Goal: Task Accomplishment & Management: Complete application form

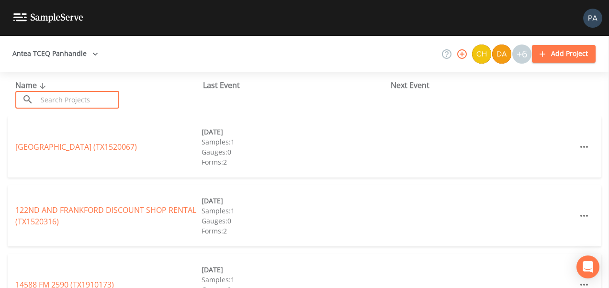
click at [69, 99] on input "text" at bounding box center [78, 100] width 82 height 18
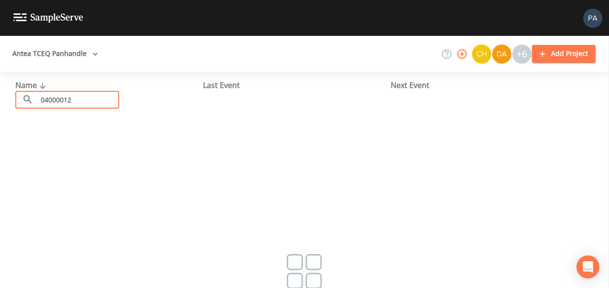
click at [59, 103] on input "04000012" at bounding box center [78, 100] width 82 height 18
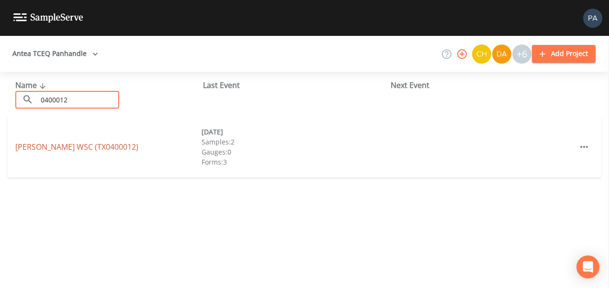
type input "0400012"
click at [91, 146] on link "[PERSON_NAME] WSC (TX0400012)" at bounding box center [76, 147] width 123 height 11
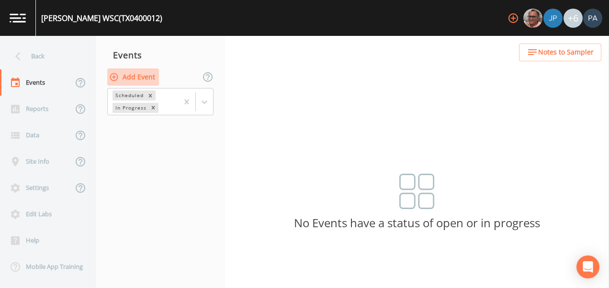
click at [145, 74] on button "Add Event" at bounding box center [133, 77] width 52 height 18
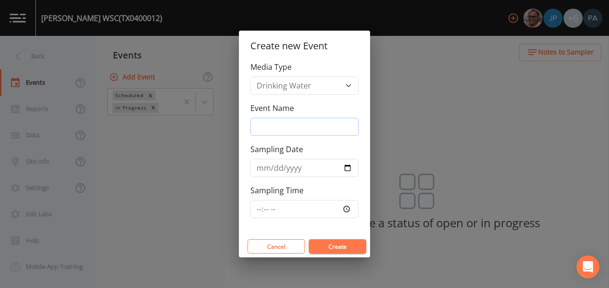
click at [302, 120] on input "Event Name" at bounding box center [304, 127] width 108 height 18
type input "4Q"
click at [348, 165] on input "Sampling Date" at bounding box center [304, 168] width 108 height 18
type input "[DATE]"
click at [257, 212] on input "Sampling Time" at bounding box center [304, 209] width 108 height 18
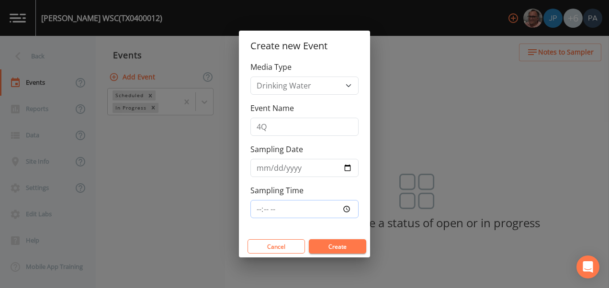
type input "09:00"
click at [309, 239] on button "Create" at bounding box center [337, 246] width 57 height 14
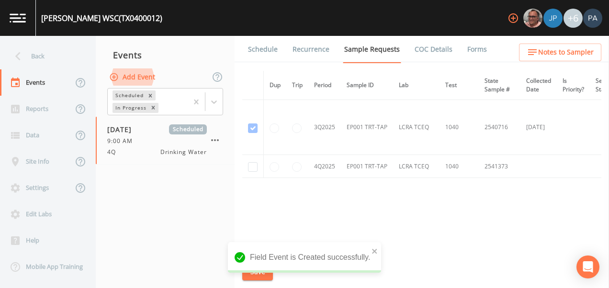
scroll to position [1021, 0]
click at [253, 160] on input "checkbox" at bounding box center [253, 162] width 10 height 10
checkbox input "true"
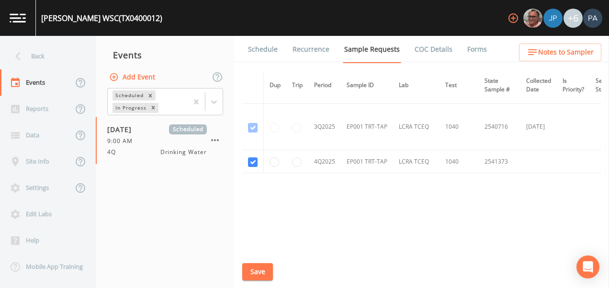
click at [270, 268] on button "Save" at bounding box center [257, 272] width 31 height 18
click at [260, 53] on link "Schedule" at bounding box center [262, 49] width 33 height 27
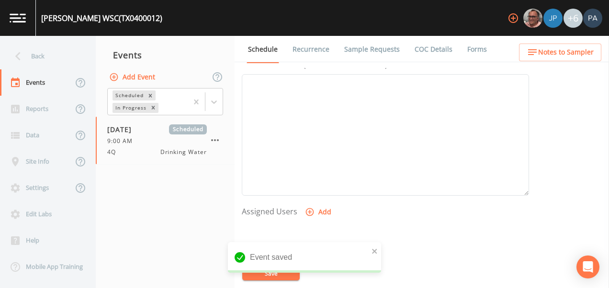
scroll to position [287, 0]
click at [323, 201] on button "Add" at bounding box center [319, 202] width 32 height 18
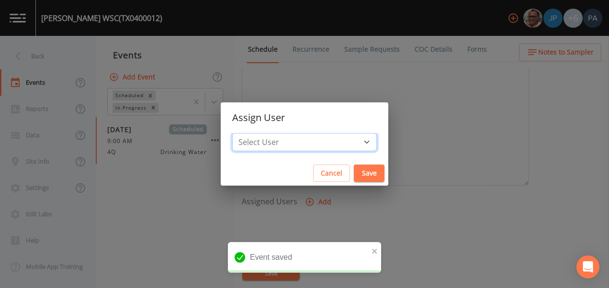
click at [325, 149] on select "Select User [PERSON_NAME] [PERSON_NAME] [PERSON_NAME] [PERSON_NAME] [PERSON_NAM…" at bounding box center [304, 142] width 145 height 18
select select "89eca224-83f1-4c08-b513-3d512749bff6"
click at [262, 133] on select "Select User [PERSON_NAME] [PERSON_NAME] [PERSON_NAME] [PERSON_NAME] [PERSON_NAM…" at bounding box center [304, 142] width 145 height 18
click at [354, 174] on button "Save" at bounding box center [369, 174] width 31 height 18
select select
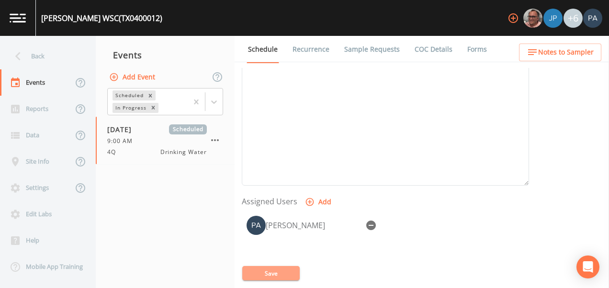
click at [255, 270] on button "Save" at bounding box center [270, 273] width 57 height 14
click at [40, 60] on div "Back" at bounding box center [43, 56] width 86 height 26
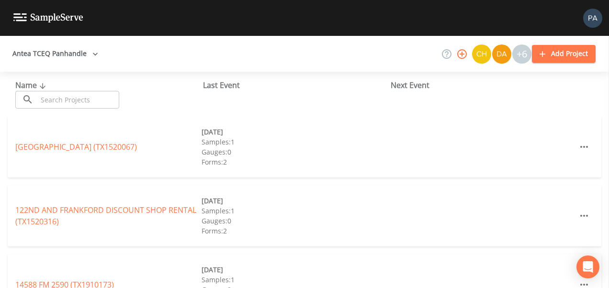
click at [113, 96] on input "text" at bounding box center [78, 100] width 82 height 18
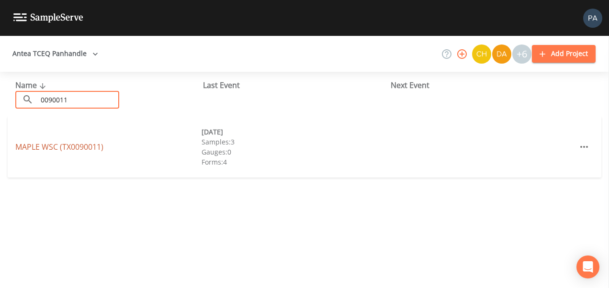
type input "0090011"
click at [91, 145] on link "MAPLE WSC (TX0090011)" at bounding box center [59, 147] width 88 height 11
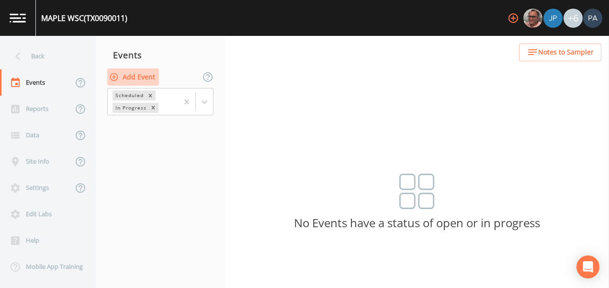
click at [150, 81] on button "Add Event" at bounding box center [133, 77] width 52 height 18
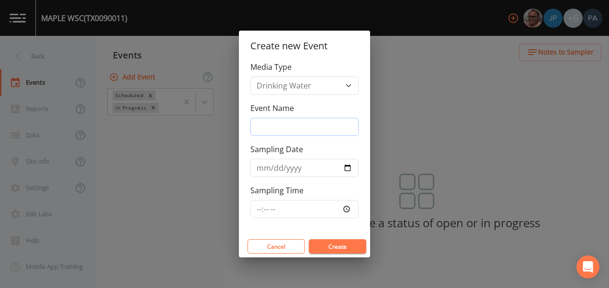
click at [272, 129] on input "Event Name" at bounding box center [304, 127] width 108 height 18
type input "4Q"
click at [348, 167] on input "Sampling Date" at bounding box center [304, 168] width 108 height 18
type input "[DATE]"
click at [257, 209] on input "Sampling Time" at bounding box center [304, 209] width 108 height 18
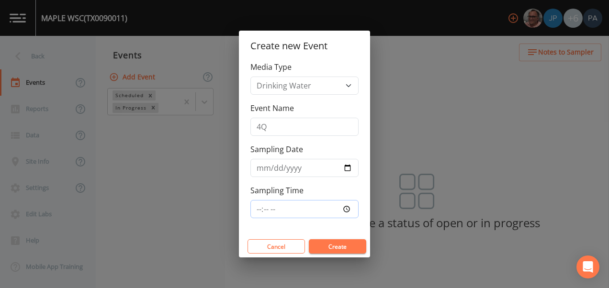
type input "09:30"
click at [309, 239] on button "Create" at bounding box center [337, 246] width 57 height 14
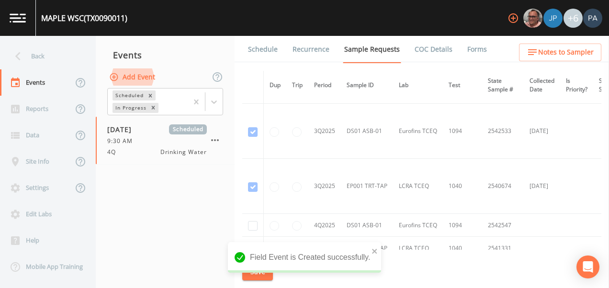
scroll to position [1429, 0]
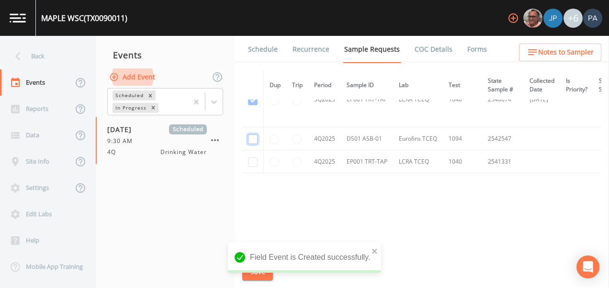
click at [252, 134] on input "checkbox" at bounding box center [253, 139] width 10 height 10
checkbox input "true"
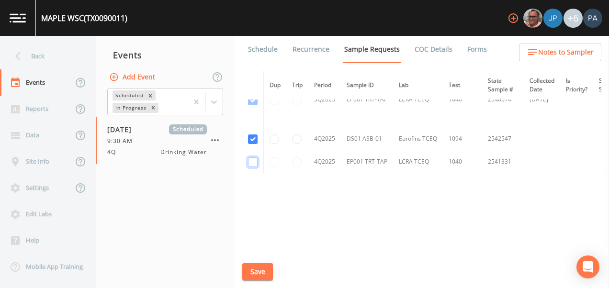
click at [253, 162] on input "checkbox" at bounding box center [253, 162] width 10 height 10
checkbox input "true"
click at [260, 278] on button "Save" at bounding box center [257, 272] width 31 height 18
click at [256, 46] on link "Schedule" at bounding box center [262, 49] width 33 height 27
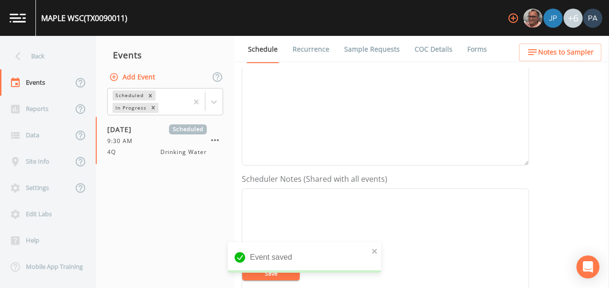
scroll to position [287, 0]
click at [317, 201] on button "Add" at bounding box center [319, 202] width 32 height 18
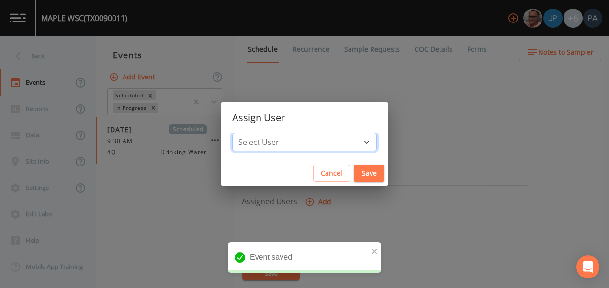
click at [306, 140] on select "Select User [PERSON_NAME] [PERSON_NAME] [PERSON_NAME] [PERSON_NAME] [PERSON_NAM…" at bounding box center [304, 142] width 145 height 18
select select "89eca224-83f1-4c08-b513-3d512749bff6"
click at [262, 133] on select "Select User [PERSON_NAME] [PERSON_NAME] [PERSON_NAME] [PERSON_NAME] [PERSON_NAM…" at bounding box center [304, 142] width 145 height 18
click at [354, 174] on button "Save" at bounding box center [369, 174] width 31 height 18
select select
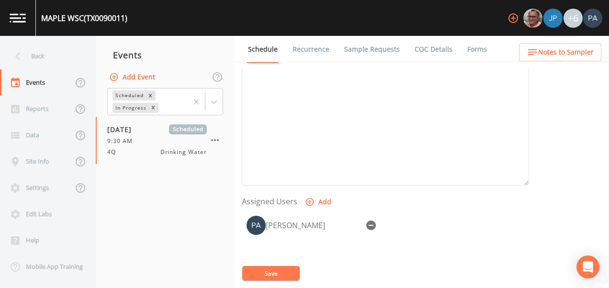
click at [261, 272] on button "Save" at bounding box center [270, 273] width 57 height 14
click at [42, 50] on div "Back" at bounding box center [43, 56] width 86 height 26
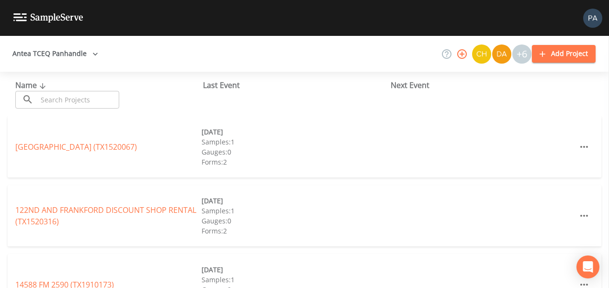
click at [46, 97] on input "text" at bounding box center [78, 100] width 82 height 18
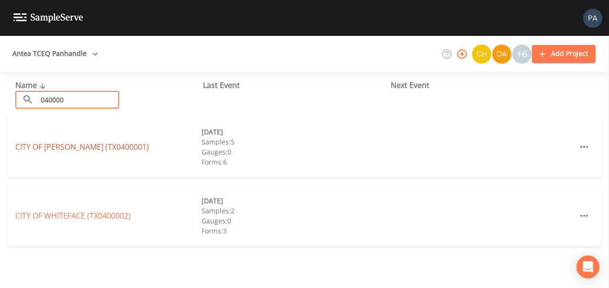
type input "040000"
click at [63, 150] on link "[GEOGRAPHIC_DATA][PERSON_NAME] (TX0400001)" at bounding box center [82, 147] width 134 height 11
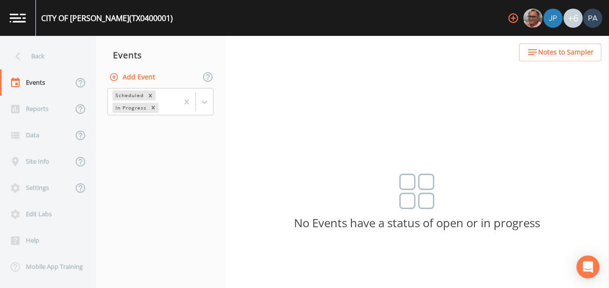
click at [143, 77] on button "Add Event" at bounding box center [133, 77] width 52 height 18
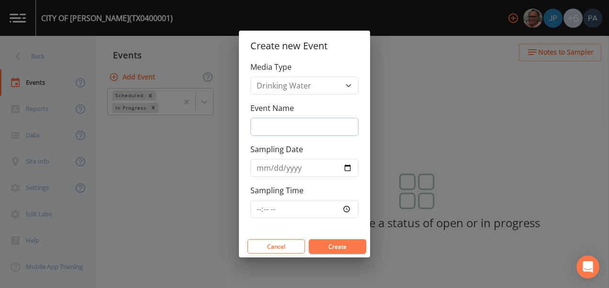
click at [267, 125] on input "Event Name" at bounding box center [304, 127] width 108 height 18
type input "4Q"
type input "[DATE]"
click at [258, 210] on input "Sampling Time" at bounding box center [304, 209] width 108 height 18
type input "10:00"
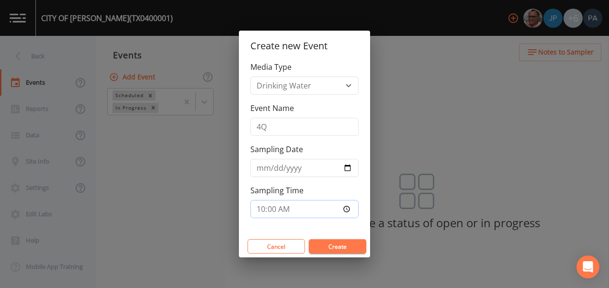
click at [309, 239] on button "Create" at bounding box center [337, 246] width 57 height 14
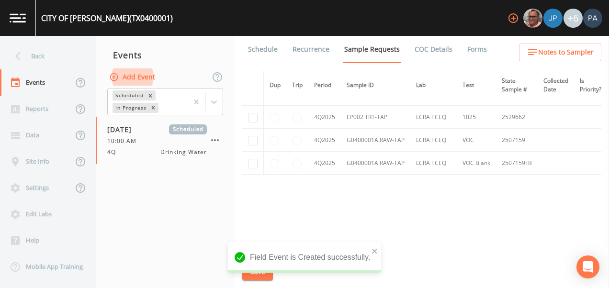
scroll to position [3888, 0]
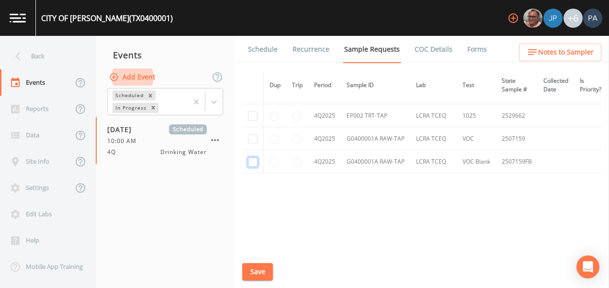
click at [255, 158] on input "checkbox" at bounding box center [253, 162] width 10 height 10
checkbox input "true"
click at [254, 136] on input "checkbox" at bounding box center [253, 139] width 10 height 10
checkbox input "true"
click at [255, 114] on input "checkbox" at bounding box center [253, 117] width 10 height 10
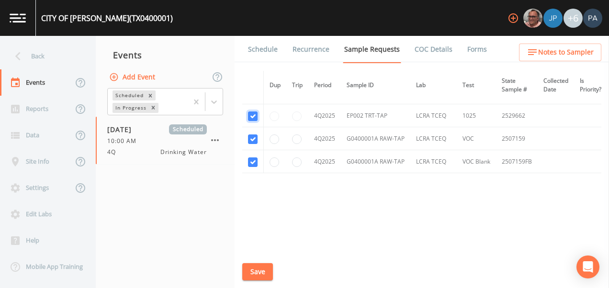
checkbox input "true"
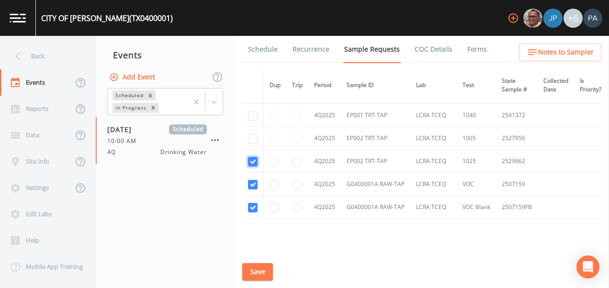
scroll to position [3792, 0]
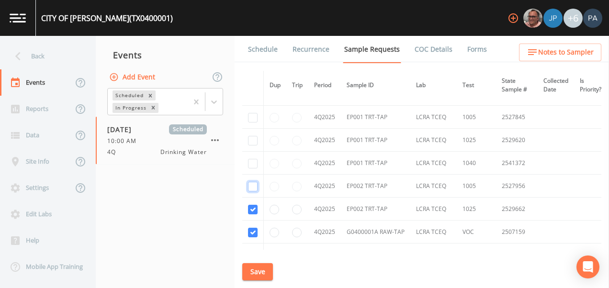
click at [252, 188] on input "checkbox" at bounding box center [253, 187] width 10 height 10
checkbox input "true"
click at [250, 164] on input "checkbox" at bounding box center [253, 164] width 10 height 10
checkbox input "true"
click at [252, 142] on input "checkbox" at bounding box center [253, 141] width 10 height 10
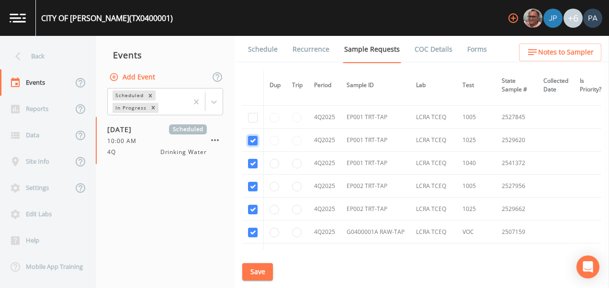
checkbox input "true"
click at [256, 106] on td at bounding box center [253, 117] width 22 height 23
click at [257, 117] on input "checkbox" at bounding box center [253, 118] width 10 height 10
checkbox input "true"
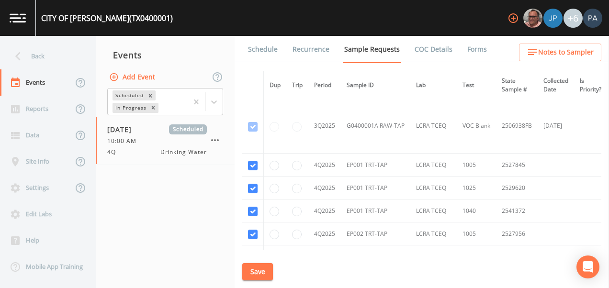
click at [265, 267] on button "Save" at bounding box center [257, 272] width 31 height 18
click at [274, 50] on link "Schedule" at bounding box center [262, 49] width 33 height 27
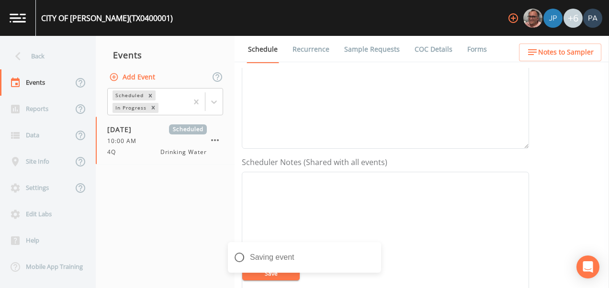
scroll to position [287, 0]
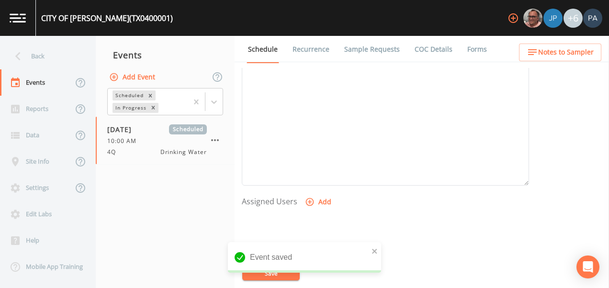
click at [305, 205] on icon "button" at bounding box center [310, 202] width 10 height 10
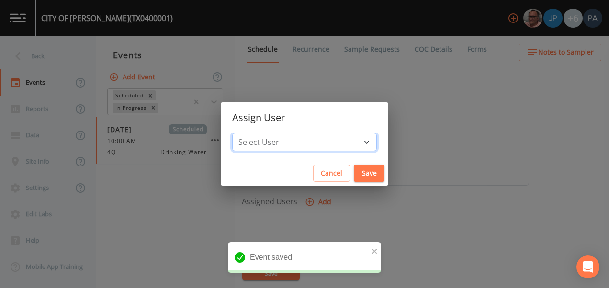
click at [281, 148] on select "Select User [PERSON_NAME] [PERSON_NAME] [PERSON_NAME] [PERSON_NAME] [PERSON_NAM…" at bounding box center [304, 142] width 145 height 18
select select "89eca224-83f1-4c08-b513-3d512749bff6"
click at [262, 133] on select "Select User [PERSON_NAME] [PERSON_NAME] [PERSON_NAME] [PERSON_NAME] [PERSON_NAM…" at bounding box center [304, 142] width 145 height 18
click at [354, 172] on button "Save" at bounding box center [369, 174] width 31 height 18
select select
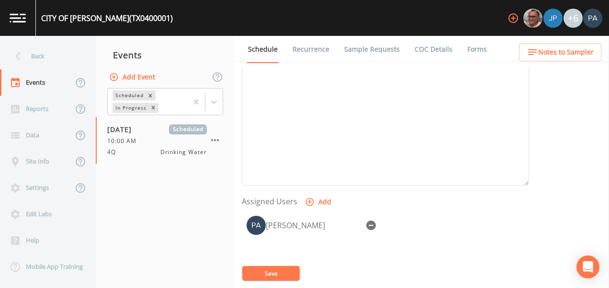
click at [263, 269] on button "Save" at bounding box center [270, 273] width 57 height 14
click at [268, 269] on button "Save" at bounding box center [270, 273] width 57 height 14
click at [50, 60] on div "Back" at bounding box center [43, 56] width 86 height 26
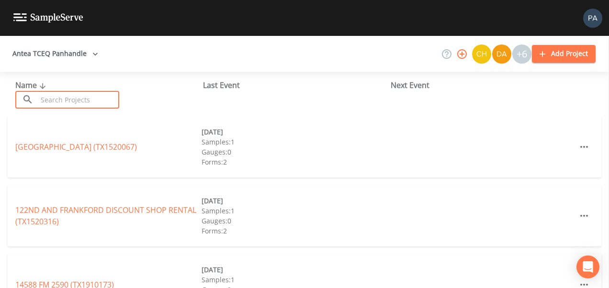
click at [62, 96] on input "text" at bounding box center [78, 100] width 82 height 18
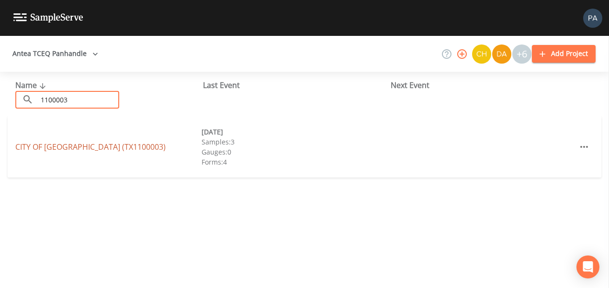
type input "1100003"
click at [101, 144] on link "CITY OF [GEOGRAPHIC_DATA] (TX1100003)" at bounding box center [90, 147] width 150 height 11
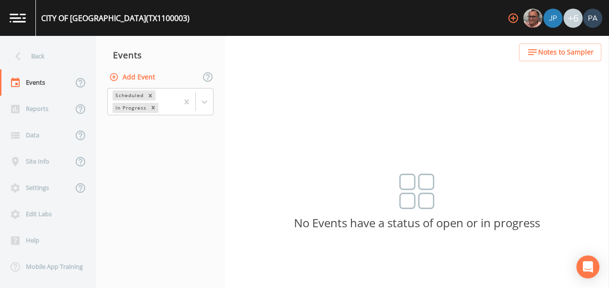
click at [137, 78] on button "Add Event" at bounding box center [133, 77] width 52 height 18
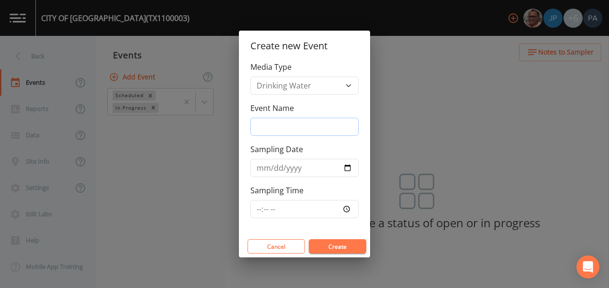
click at [293, 133] on input "Event Name" at bounding box center [304, 127] width 108 height 18
type input "4Q"
type input "[DATE]"
click at [252, 208] on input "Sampling Time" at bounding box center [304, 209] width 108 height 18
click at [257, 209] on input "Sampling Time" at bounding box center [304, 209] width 108 height 18
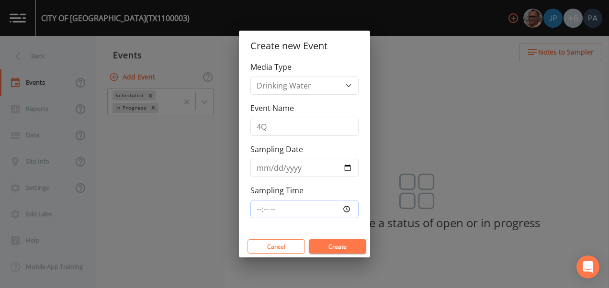
type input "11:15"
click at [309, 239] on button "Create" at bounding box center [337, 246] width 57 height 14
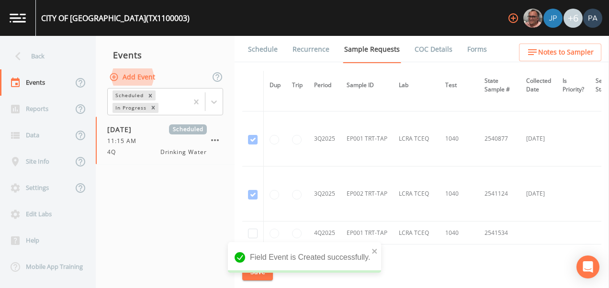
scroll to position [2287, 0]
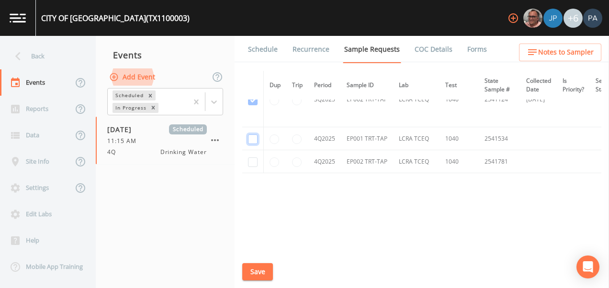
drag, startPoint x: 251, startPoint y: 133, endPoint x: 246, endPoint y: 147, distance: 15.0
click at [250, 134] on input "checkbox" at bounding box center [253, 139] width 10 height 10
checkbox input "true"
click at [251, 164] on input "checkbox" at bounding box center [253, 162] width 10 height 10
checkbox input "true"
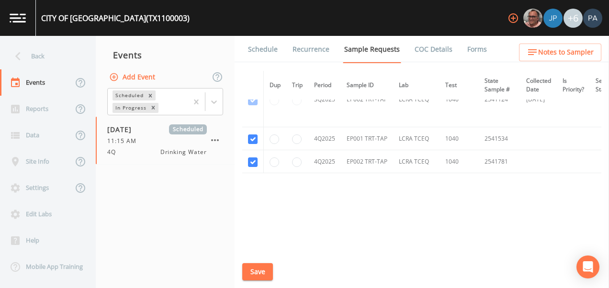
click at [256, 274] on button "Save" at bounding box center [257, 272] width 31 height 18
click at [261, 52] on link "Schedule" at bounding box center [262, 49] width 33 height 27
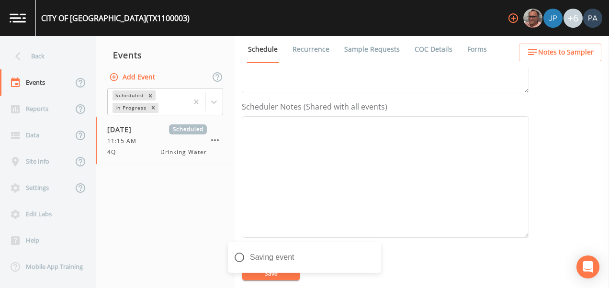
scroll to position [287, 0]
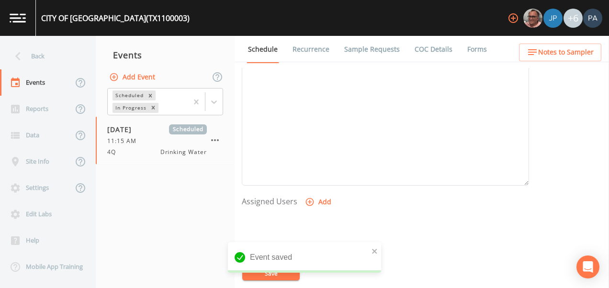
click at [311, 199] on icon "button" at bounding box center [310, 202] width 10 height 10
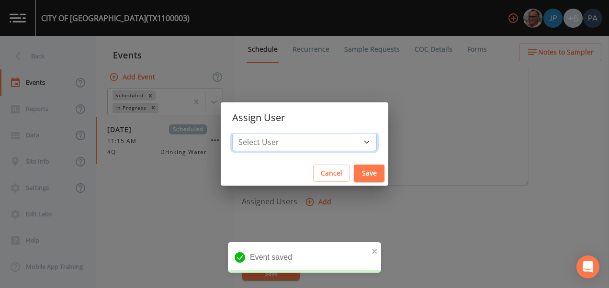
click at [299, 138] on select "Select User [PERSON_NAME] [PERSON_NAME] [PERSON_NAME] [PERSON_NAME] [PERSON_NAM…" at bounding box center [304, 142] width 145 height 18
select select "89eca224-83f1-4c08-b513-3d512749bff6"
click at [262, 133] on select "Select User [PERSON_NAME] [PERSON_NAME] [PERSON_NAME] [PERSON_NAME] [PERSON_NAM…" at bounding box center [304, 142] width 145 height 18
click at [354, 176] on button "Save" at bounding box center [369, 174] width 31 height 18
select select
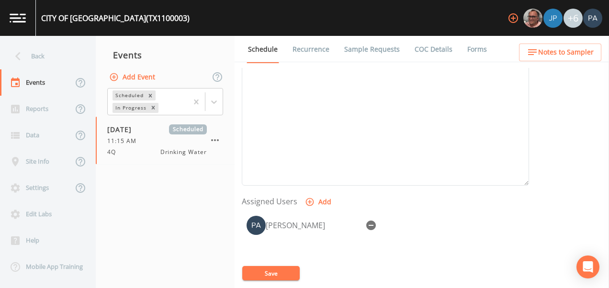
click at [275, 278] on div "CITY OF [GEOGRAPHIC_DATA] (TX1100003) +6 Back Events Reports Data Site Info Set…" at bounding box center [304, 144] width 609 height 288
click at [290, 273] on button "Save" at bounding box center [270, 273] width 57 height 14
click at [48, 57] on div "Back" at bounding box center [43, 56] width 86 height 26
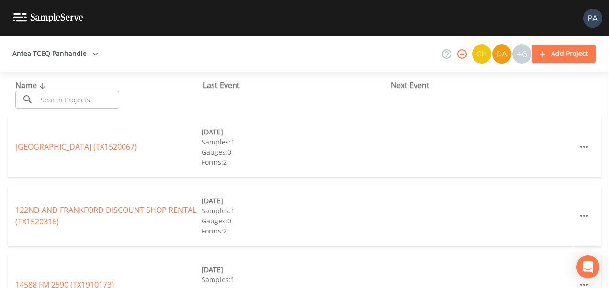
click at [70, 93] on input "text" at bounding box center [78, 100] width 82 height 18
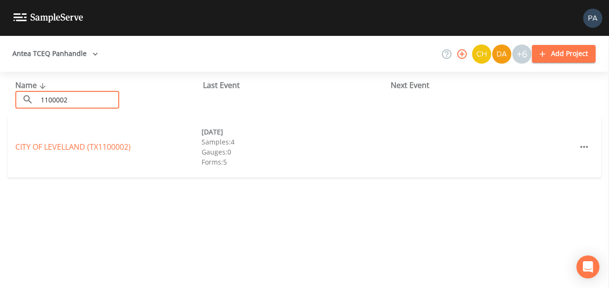
type input "1100002"
click at [99, 153] on div "CITY OF LEVELLAND (TX1100002) [DATE] Samples: 4 Gauges: 0 Forms: 5" at bounding box center [304, 146] width 593 height 61
click at [104, 150] on link "CITY OF LEVELLAND (TX1100002)" at bounding box center [72, 147] width 115 height 11
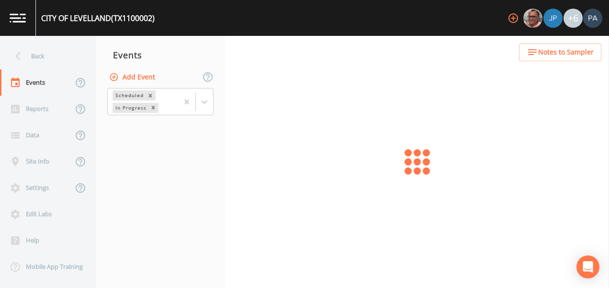
click at [149, 76] on button "Add Event" at bounding box center [133, 77] width 52 height 18
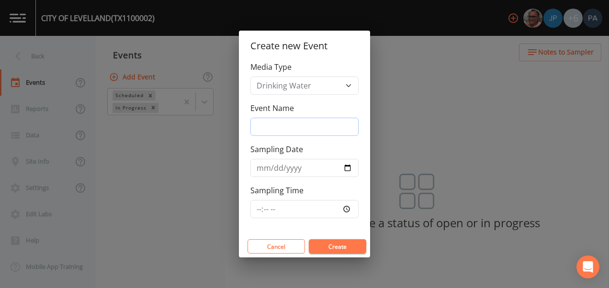
click at [280, 135] on input "Event Name" at bounding box center [304, 127] width 108 height 18
type input "4Q"
type input "[DATE]"
click at [261, 208] on input "Sampling Time" at bounding box center [304, 209] width 108 height 18
type input "13:00"
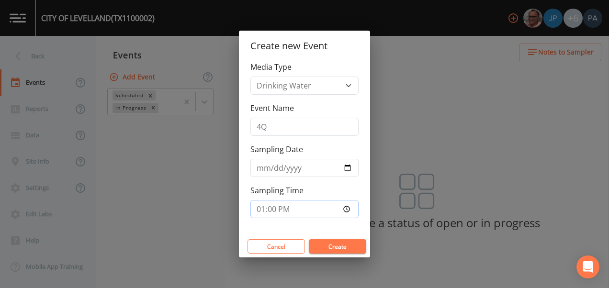
click at [309, 239] on button "Create" at bounding box center [337, 246] width 57 height 14
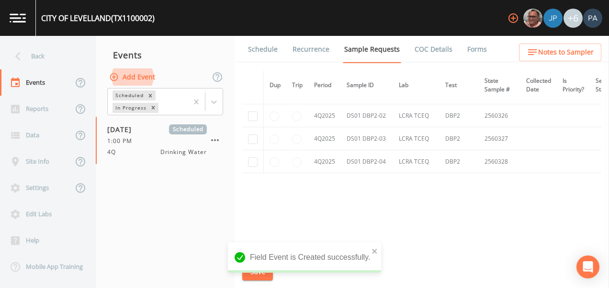
scroll to position [2773, 0]
click at [254, 158] on input "checkbox" at bounding box center [253, 162] width 10 height 10
checkbox input "true"
click at [255, 136] on input "checkbox" at bounding box center [253, 139] width 10 height 10
checkbox input "true"
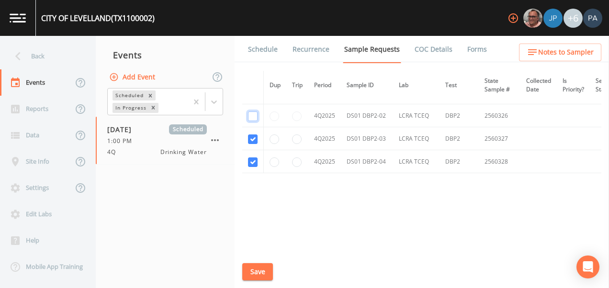
click at [257, 113] on input "checkbox" at bounding box center [253, 117] width 10 height 10
checkbox input "true"
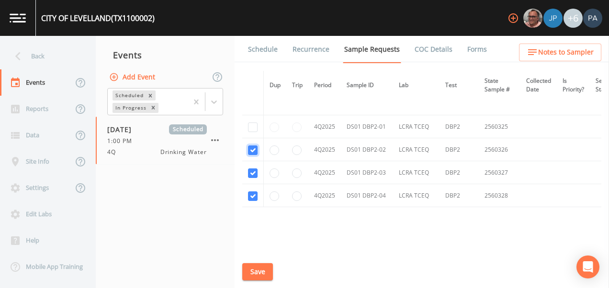
scroll to position [2725, 0]
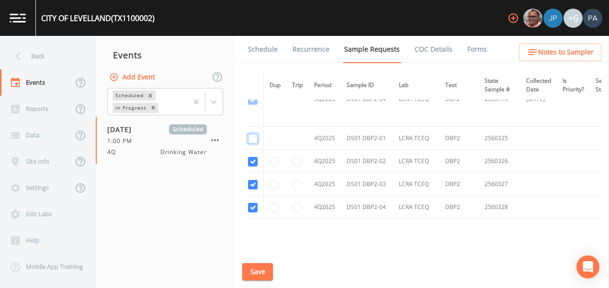
click at [252, 140] on input "checkbox" at bounding box center [253, 139] width 10 height 10
checkbox input "true"
click at [256, 268] on button "Save" at bounding box center [257, 272] width 31 height 18
click at [268, 49] on link "Schedule" at bounding box center [262, 49] width 33 height 27
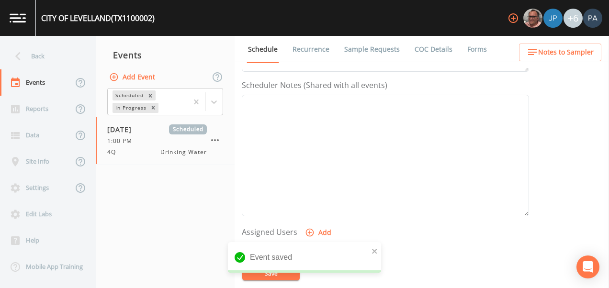
scroll to position [335, 0]
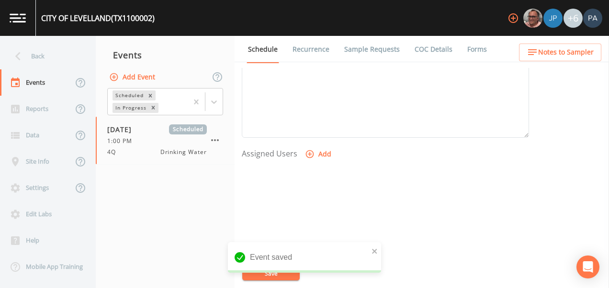
click at [319, 156] on button "Add" at bounding box center [319, 154] width 32 height 18
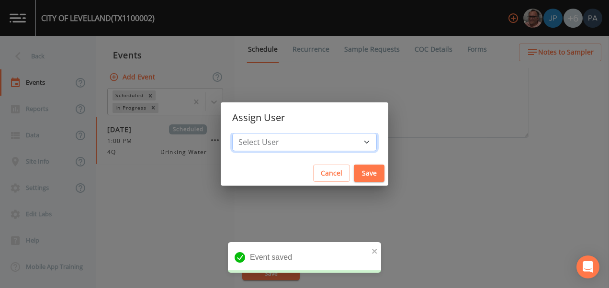
click at [303, 141] on select "Select User [PERSON_NAME] [PERSON_NAME] [PERSON_NAME] [PERSON_NAME] [PERSON_NAM…" at bounding box center [304, 142] width 145 height 18
select select "89eca224-83f1-4c08-b513-3d512749bff6"
click at [262, 133] on select "Select User [PERSON_NAME] [PERSON_NAME] [PERSON_NAME] [PERSON_NAME] [PERSON_NAM…" at bounding box center [304, 142] width 145 height 18
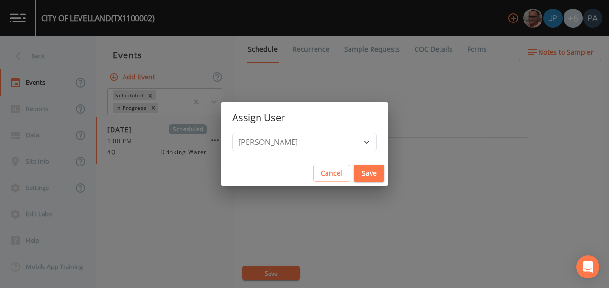
click at [354, 174] on button "Save" at bounding box center [369, 174] width 31 height 18
select select
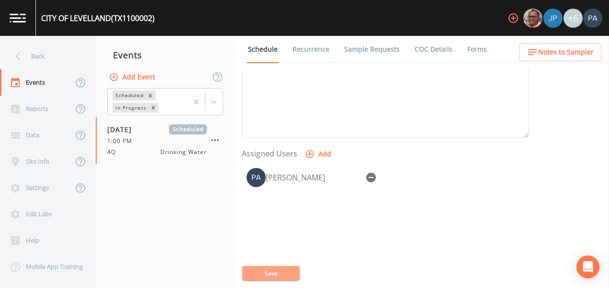
click at [290, 273] on button "Save" at bounding box center [270, 273] width 57 height 14
click at [56, 56] on div "Back" at bounding box center [43, 56] width 86 height 26
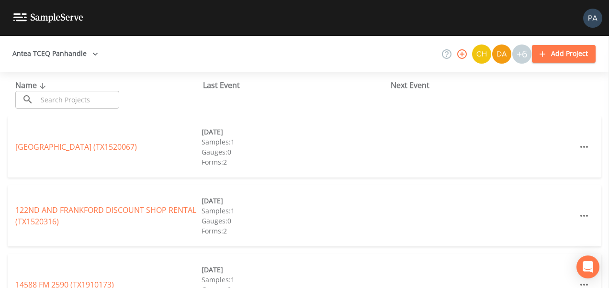
click at [52, 90] on div "Name ​ ​" at bounding box center [109, 93] width 188 height 29
click at [59, 101] on input "text" at bounding box center [78, 100] width 82 height 18
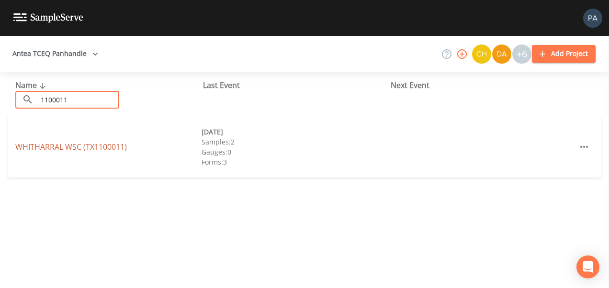
type input "1100011"
click at [84, 144] on link "WHITHARRAL WSC (TX1100011)" at bounding box center [71, 147] width 112 height 11
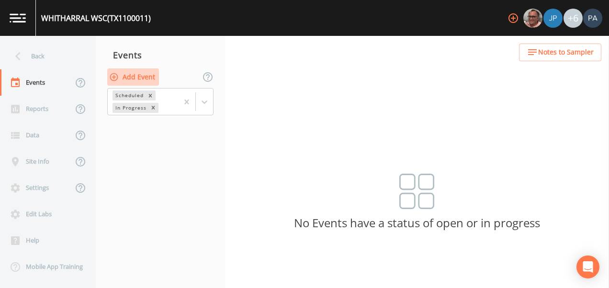
click at [127, 78] on button "Add Event" at bounding box center [133, 77] width 52 height 18
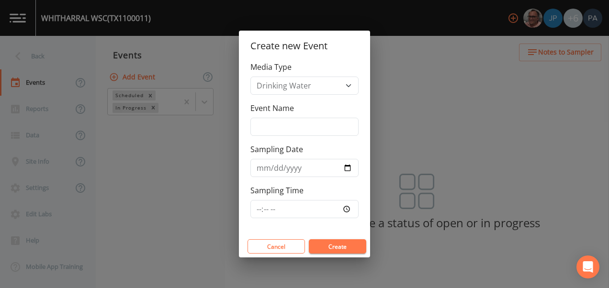
click at [280, 117] on div "Event Name" at bounding box center [304, 119] width 108 height 34
click at [283, 132] on input "Event Name" at bounding box center [304, 127] width 108 height 18
type input "4Q"
type input "[DATE]"
click at [261, 208] on input "Sampling Time" at bounding box center [304, 209] width 108 height 18
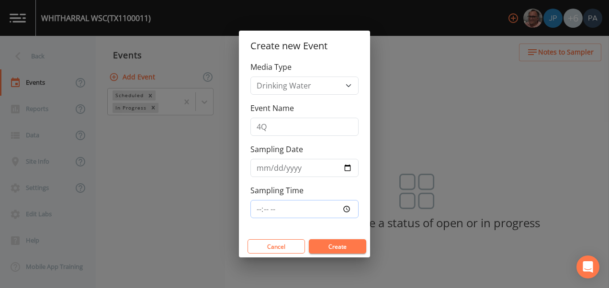
click at [258, 209] on input "Sampling Time" at bounding box center [304, 209] width 108 height 18
type input "14:15"
click at [309, 239] on button "Create" at bounding box center [337, 246] width 57 height 14
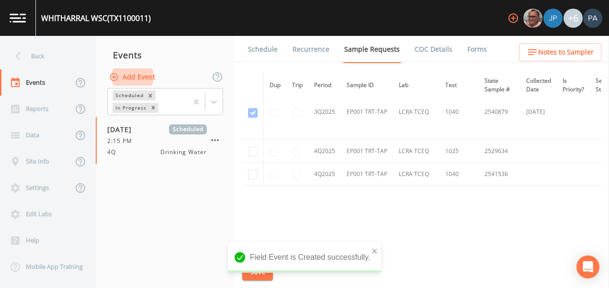
scroll to position [1241, 0]
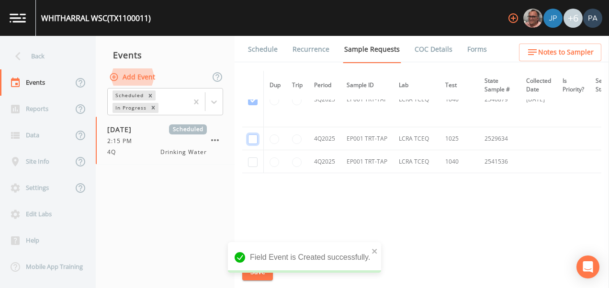
click at [252, 138] on input "checkbox" at bounding box center [253, 139] width 10 height 10
checkbox input "true"
click at [249, 161] on input "checkbox" at bounding box center [253, 162] width 10 height 10
checkbox input "true"
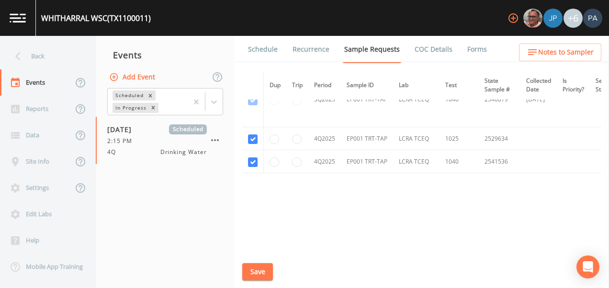
click at [259, 279] on div "WHITHARRAL WSC (TX1100011) +6 Back Events Reports Data Site Info Settings Edit …" at bounding box center [304, 144] width 609 height 288
click at [259, 272] on button "Save" at bounding box center [257, 272] width 31 height 18
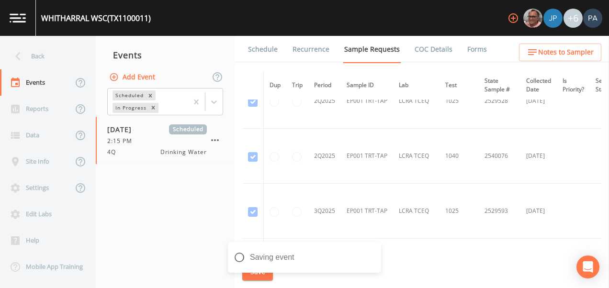
scroll to position [906, 0]
click at [254, 45] on link "Schedule" at bounding box center [262, 49] width 33 height 27
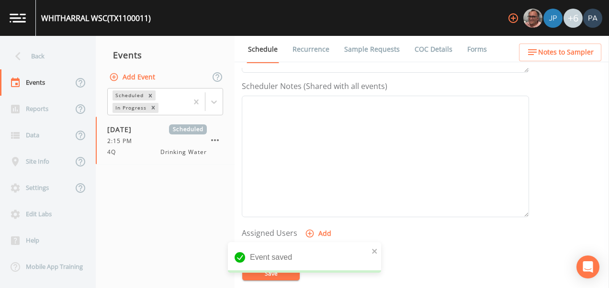
scroll to position [287, 0]
click at [323, 201] on button "Add" at bounding box center [319, 202] width 32 height 18
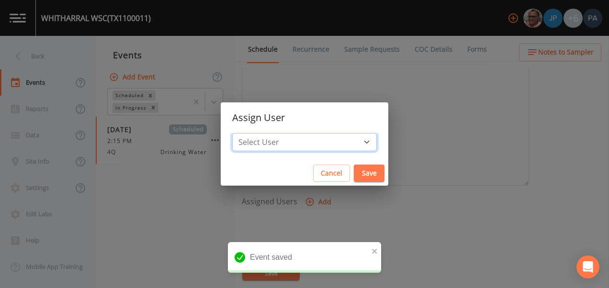
click at [302, 145] on select "Select User [PERSON_NAME] [PERSON_NAME] [PERSON_NAME] [PERSON_NAME] [PERSON_NAM…" at bounding box center [304, 142] width 145 height 18
select select "89eca224-83f1-4c08-b513-3d512749bff6"
click at [262, 133] on select "Select User [PERSON_NAME] [PERSON_NAME] [PERSON_NAME] [PERSON_NAME] [PERSON_NAM…" at bounding box center [304, 142] width 145 height 18
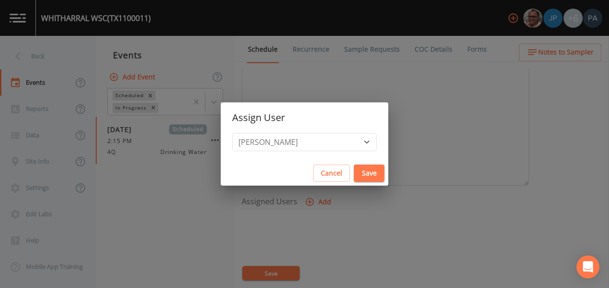
click at [354, 179] on button "Save" at bounding box center [369, 174] width 31 height 18
select select
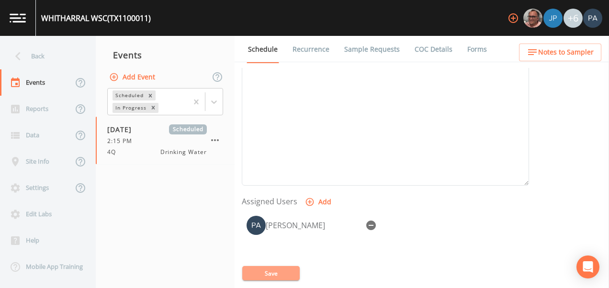
click at [269, 270] on button "Save" at bounding box center [270, 273] width 57 height 14
click at [54, 62] on div "Back" at bounding box center [43, 56] width 86 height 26
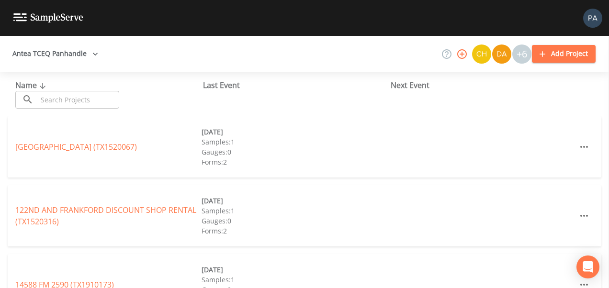
click at [48, 95] on input "text" at bounding box center [78, 100] width 82 height 18
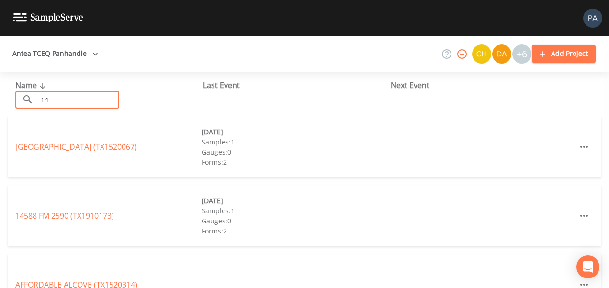
type input "1"
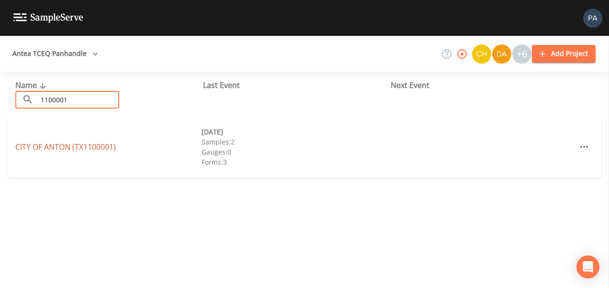
type input "1100001"
click at [48, 154] on div "[GEOGRAPHIC_DATA] (TX1100001) [DATE] Samples: 2 Gauges: 0 Forms: 3" at bounding box center [304, 146] width 593 height 61
click at [49, 150] on link "[GEOGRAPHIC_DATA] (TX1100001)" at bounding box center [65, 147] width 101 height 11
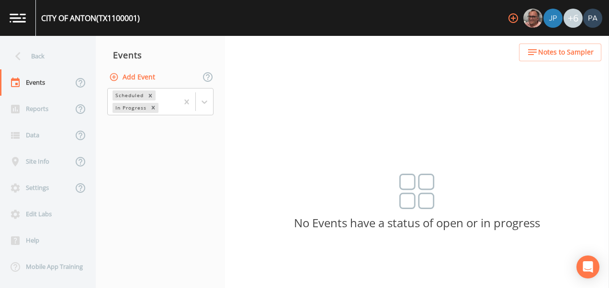
click at [131, 75] on button "Add Event" at bounding box center [133, 77] width 52 height 18
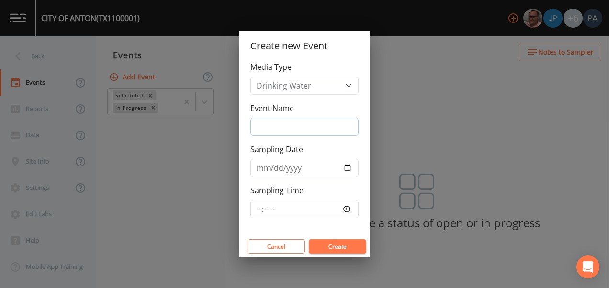
click at [288, 129] on input "Event Name" at bounding box center [304, 127] width 108 height 18
type input "4Q"
type input "[DATE]"
click at [258, 209] on input "Sampling Time" at bounding box center [304, 209] width 108 height 18
type input "14:45"
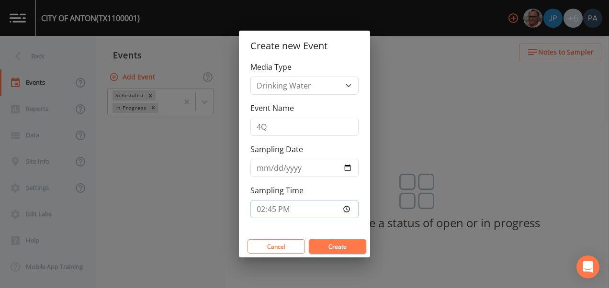
click at [309, 239] on button "Create" at bounding box center [337, 246] width 57 height 14
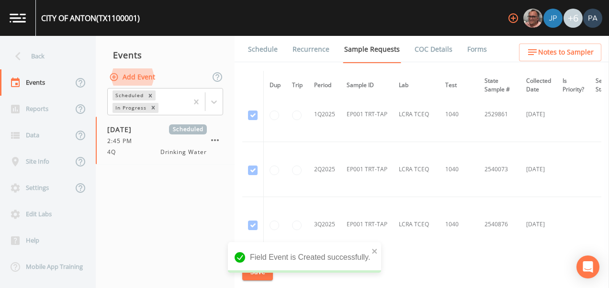
scroll to position [1163, 0]
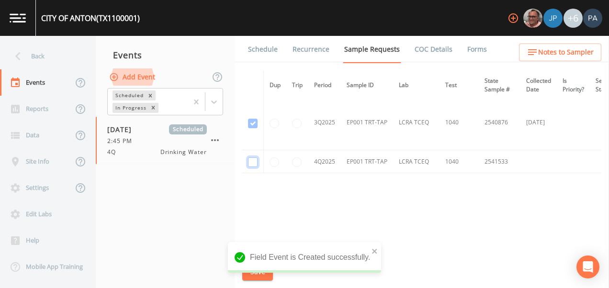
click at [254, 158] on input "checkbox" at bounding box center [253, 162] width 10 height 10
checkbox input "true"
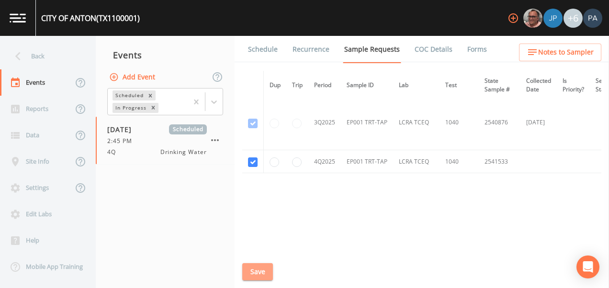
click at [260, 274] on button "Save" at bounding box center [257, 272] width 31 height 18
click at [266, 50] on link "Schedule" at bounding box center [262, 49] width 33 height 27
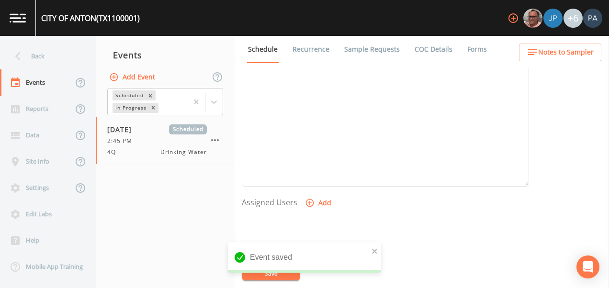
scroll to position [383, 0]
click at [331, 107] on button "Add" at bounding box center [319, 107] width 32 height 18
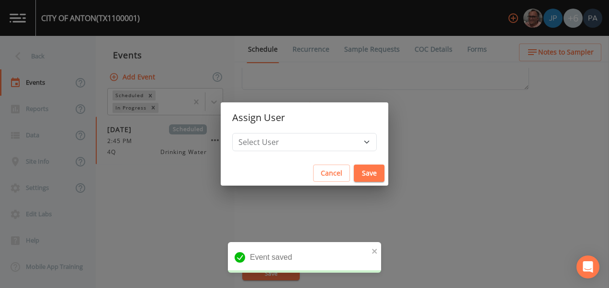
click at [308, 136] on div "Assign User Select User [PERSON_NAME] [PERSON_NAME] [PERSON_NAME] [PERSON_NAME]…" at bounding box center [305, 144] width 168 height 84
drag, startPoint x: 308, startPoint y: 136, endPoint x: 311, endPoint y: 152, distance: 16.1
click at [311, 152] on div "Select User [PERSON_NAME] [PERSON_NAME] [PERSON_NAME] [PERSON_NAME] [PERSON_NAM…" at bounding box center [305, 147] width 168 height 28
click at [308, 140] on select "Select User [PERSON_NAME] [PERSON_NAME] [PERSON_NAME] [PERSON_NAME] [PERSON_NAM…" at bounding box center [304, 142] width 145 height 18
click at [262, 133] on select "Select User [PERSON_NAME] [PERSON_NAME] [PERSON_NAME] [PERSON_NAME] [PERSON_NAM…" at bounding box center [304, 142] width 145 height 18
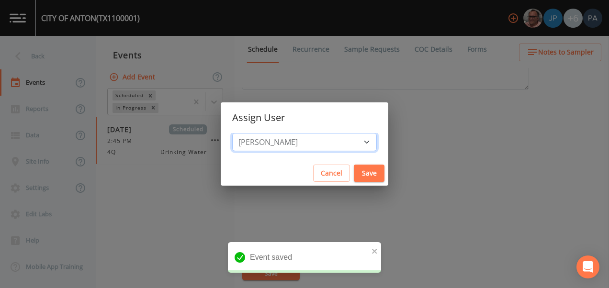
click at [313, 142] on select "Select User [PERSON_NAME] [PERSON_NAME] [PERSON_NAME] [PERSON_NAME] [PERSON_NAM…" at bounding box center [304, 142] width 145 height 18
select select "89eca224-83f1-4c08-b513-3d512749bff6"
click at [262, 133] on select "Select User [PERSON_NAME] [PERSON_NAME] [PERSON_NAME] [PERSON_NAME] [PERSON_NAM…" at bounding box center [304, 142] width 145 height 18
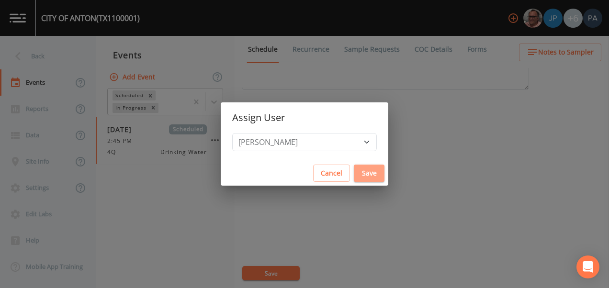
click at [354, 170] on button "Save" at bounding box center [369, 174] width 31 height 18
select select
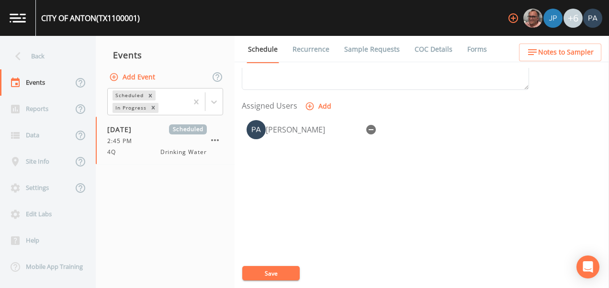
click at [277, 283] on div "Event Name 4Q Target Sampling Date [DATE] Time (Optional) 14:45:00 Event Notes …" at bounding box center [425, 178] width 367 height 220
click at [279, 271] on button "Save" at bounding box center [270, 273] width 57 height 14
click at [54, 51] on div "Back" at bounding box center [43, 56] width 86 height 26
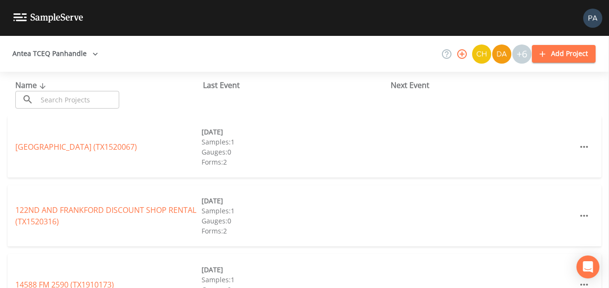
drag, startPoint x: 66, startPoint y: 106, endPoint x: 67, endPoint y: 101, distance: 5.0
click at [66, 105] on input "text" at bounding box center [78, 100] width 82 height 18
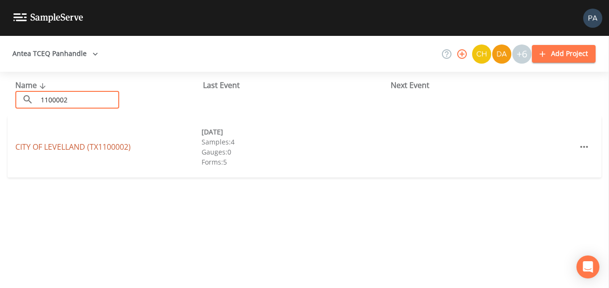
type input "1100002"
click at [93, 147] on link "CITY OF LEVELLAND (TX1100002)" at bounding box center [72, 147] width 115 height 11
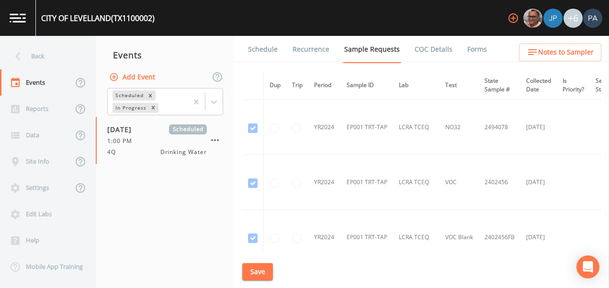
click at [274, 51] on link "Schedule" at bounding box center [262, 49] width 33 height 27
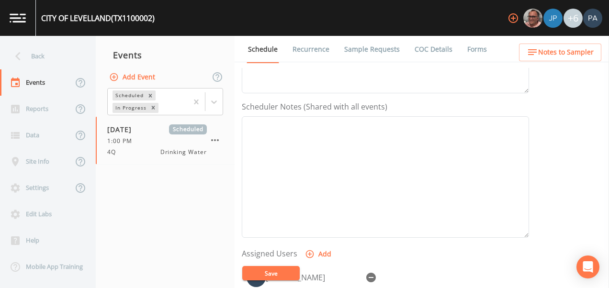
scroll to position [287, 0]
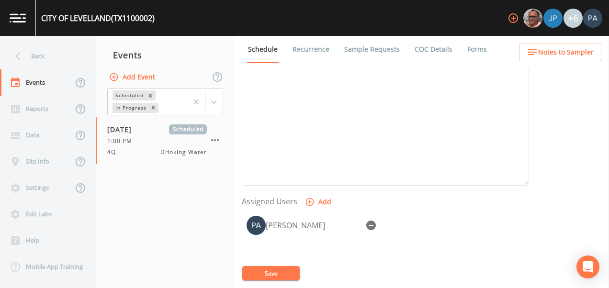
click at [34, 42] on nav "Back Events Reports Data Site Info Settings Edit Labs Help Mobile App Training" at bounding box center [48, 162] width 96 height 252
click at [44, 55] on div "Back" at bounding box center [43, 56] width 86 height 26
